Goal: Task Accomplishment & Management: Manage account settings

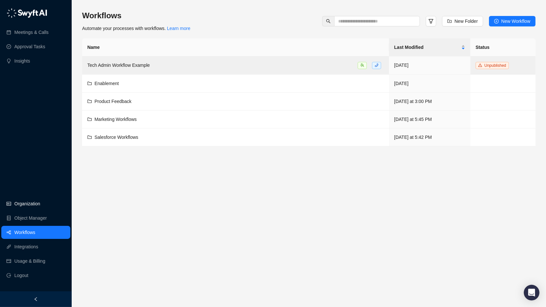
click at [28, 204] on link "Organization" at bounding box center [27, 203] width 26 height 13
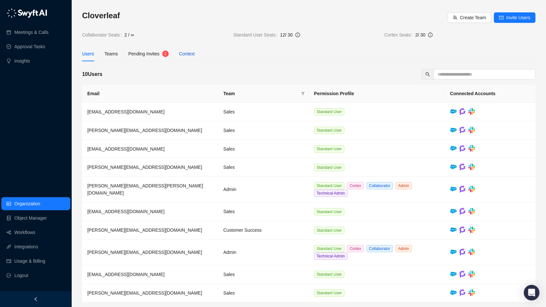
click at [192, 53] on div "Context" at bounding box center [187, 53] width 16 height 7
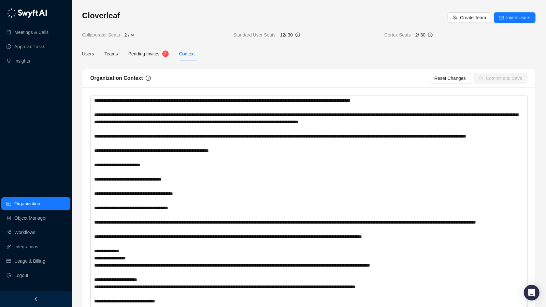
drag, startPoint x: 523, startPoint y: 139, endPoint x: 486, endPoint y: 307, distance: 171.9
click at [486, 307] on textarea at bounding box center [309, 201] width 438 height 213
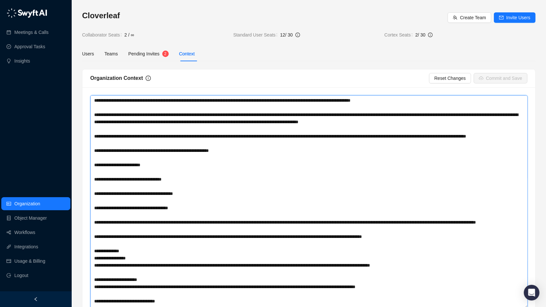
click at [318, 243] on textarea at bounding box center [309, 201] width 438 height 213
